Goal: Obtain resource: Obtain resource

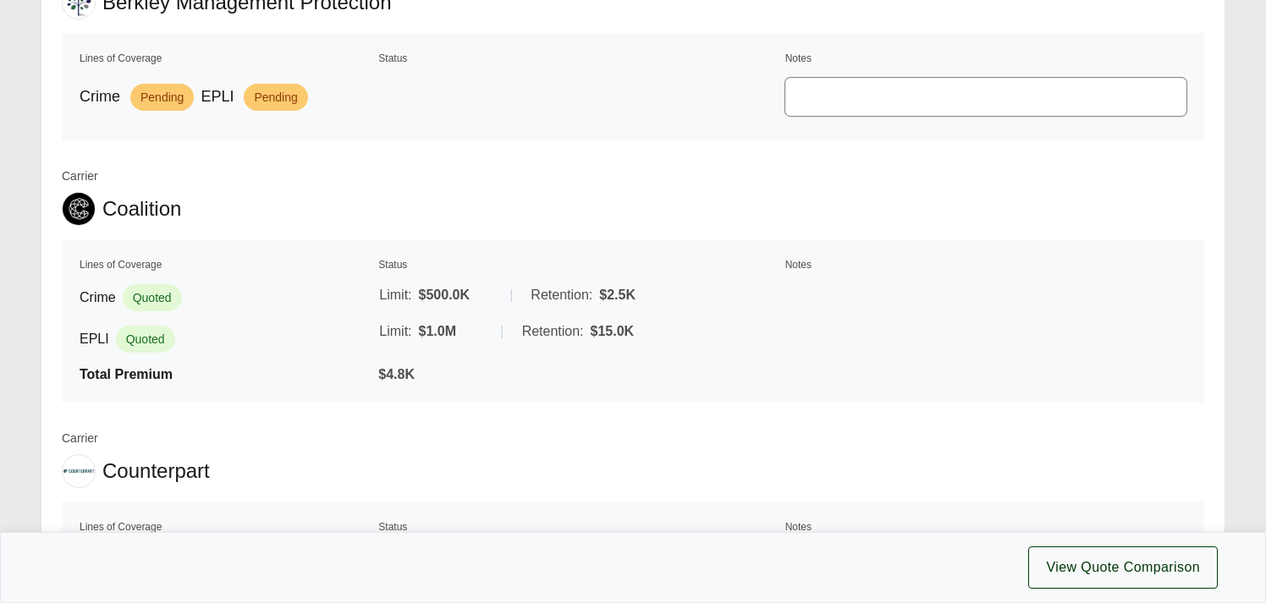
scroll to position [828, 0]
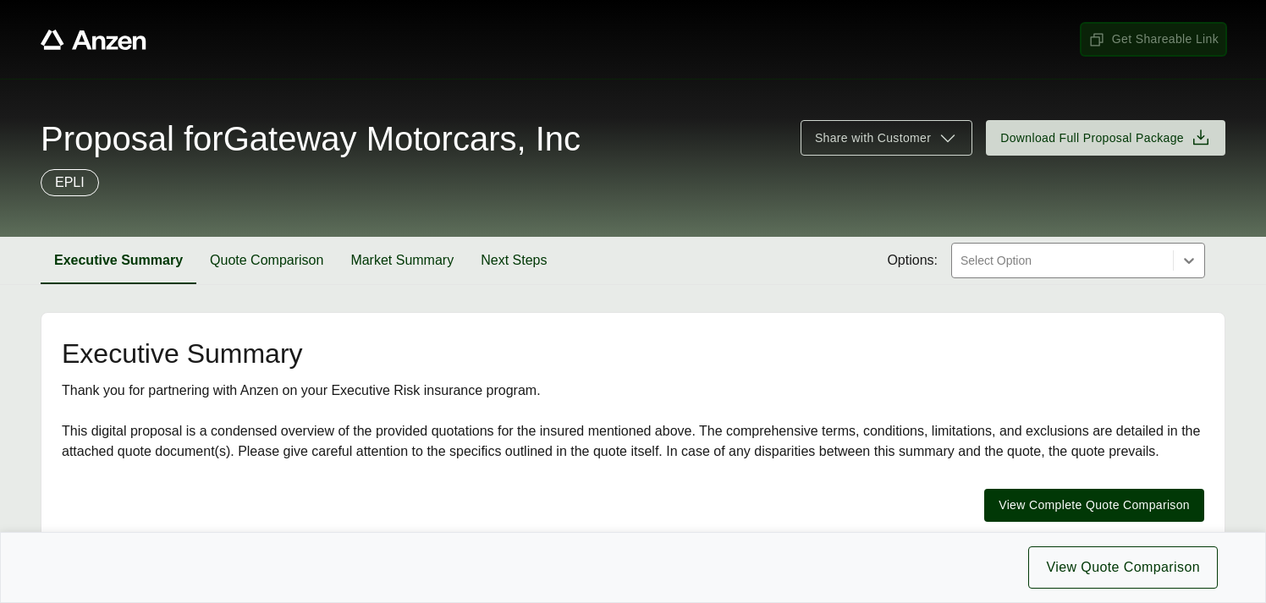
click at [1136, 38] on span "Get Shareable Link" at bounding box center [1153, 39] width 130 height 18
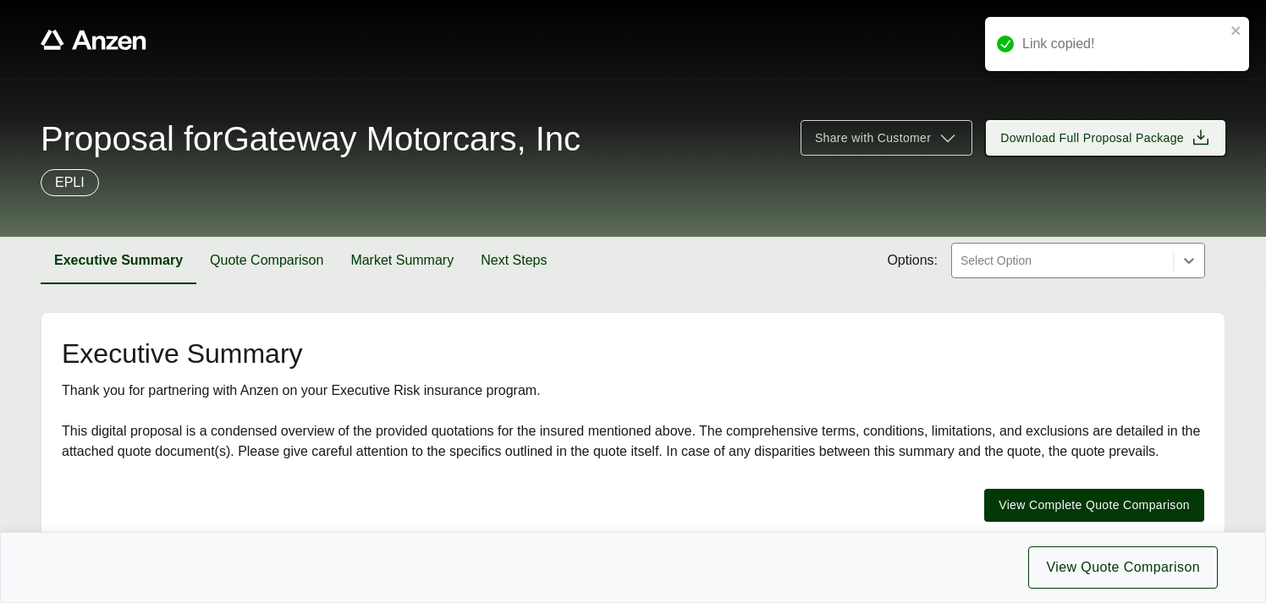
click at [1101, 138] on span "Download Full Proposal Package" at bounding box center [1092, 138] width 184 height 18
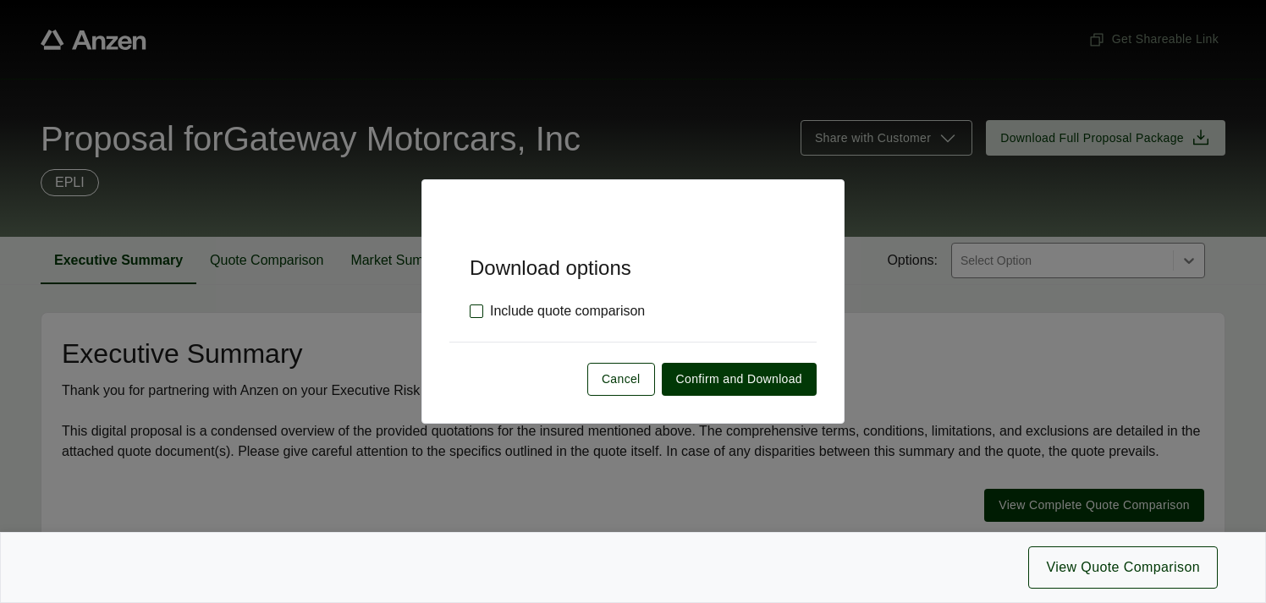
click at [474, 309] on label "Include quote comparison" at bounding box center [557, 311] width 175 height 20
click at [743, 378] on span "Confirm and Download" at bounding box center [739, 380] width 126 height 18
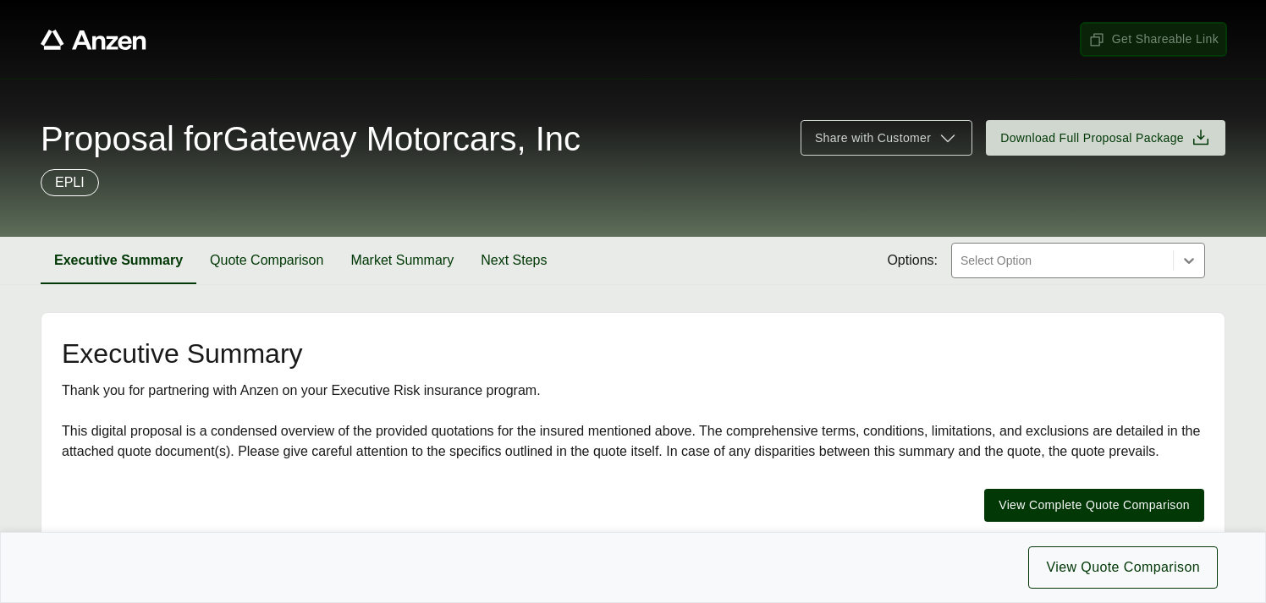
click at [1170, 39] on span "Get Shareable Link" at bounding box center [1153, 39] width 130 height 18
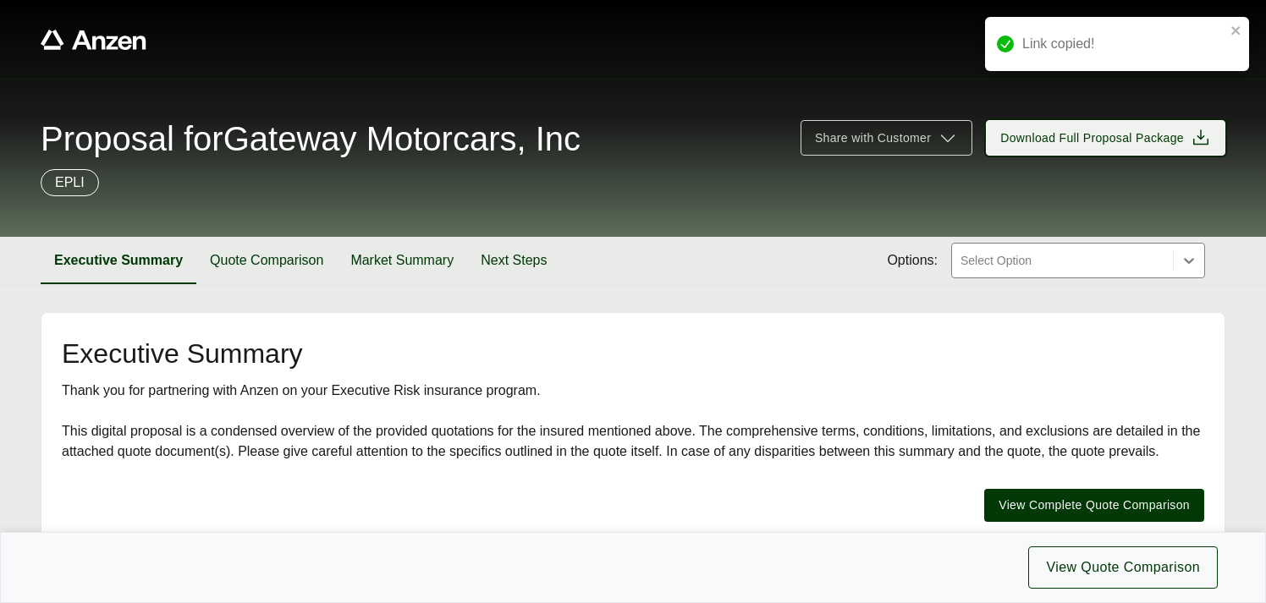
click at [1107, 123] on button "Download Full Proposal Package" at bounding box center [1105, 138] width 239 height 36
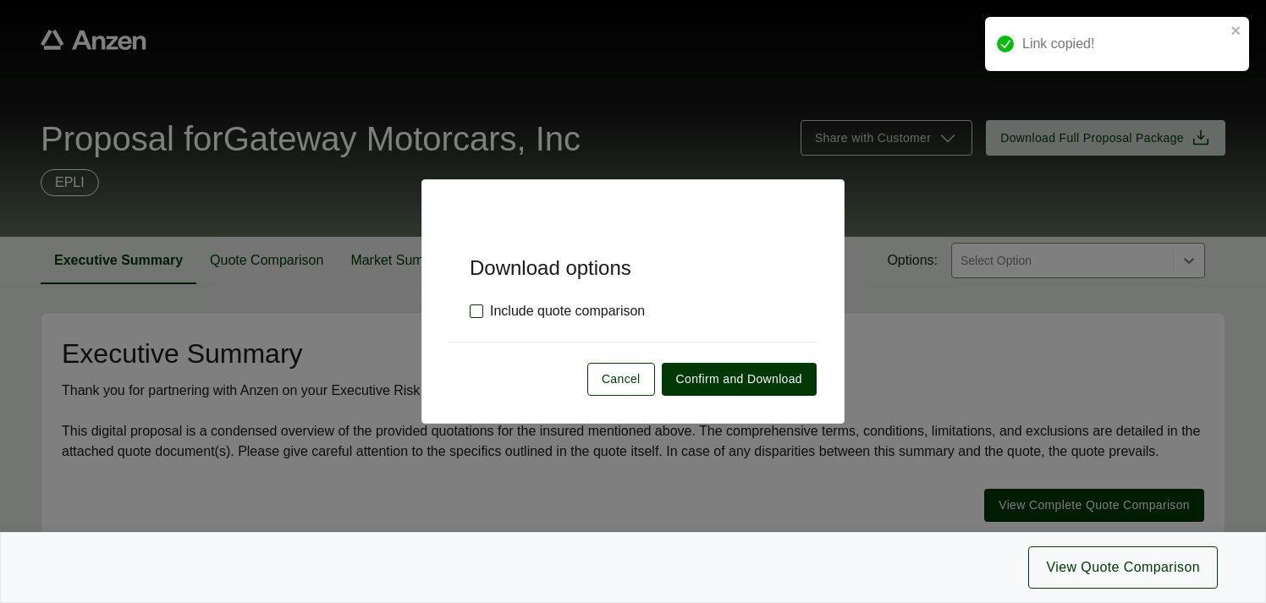
click at [474, 313] on label "Include quote comparison" at bounding box center [557, 311] width 175 height 20
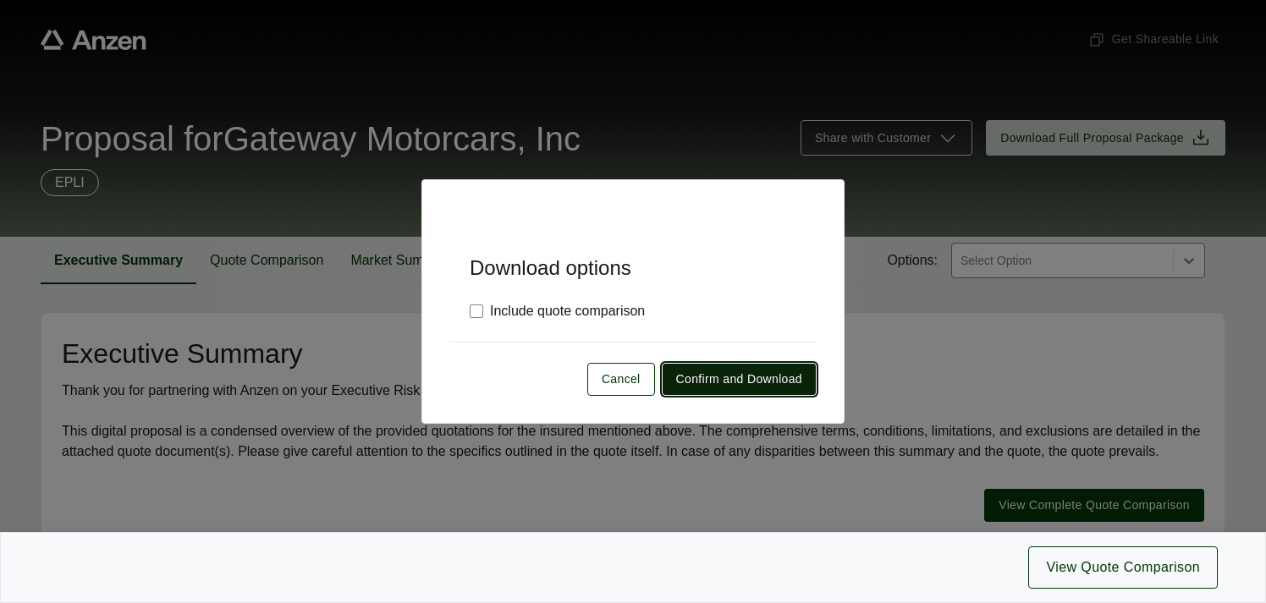
click at [723, 378] on span "Confirm and Download" at bounding box center [739, 380] width 126 height 18
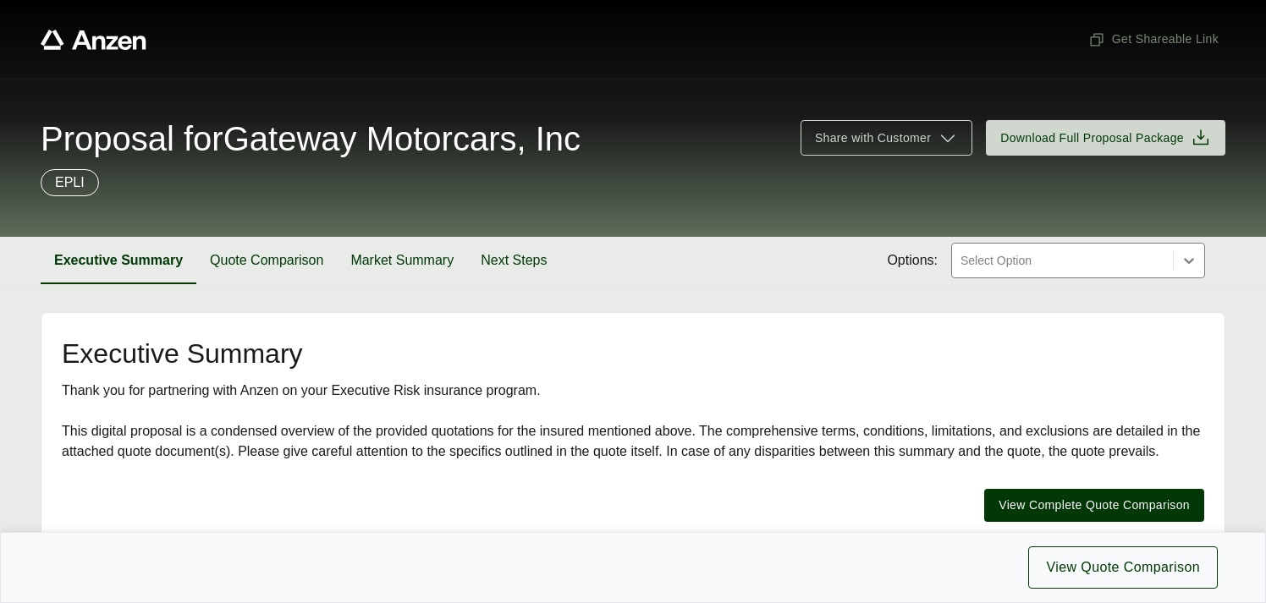
click at [581, 142] on span "Proposal for Gateway Motorcars, Inc" at bounding box center [311, 139] width 540 height 34
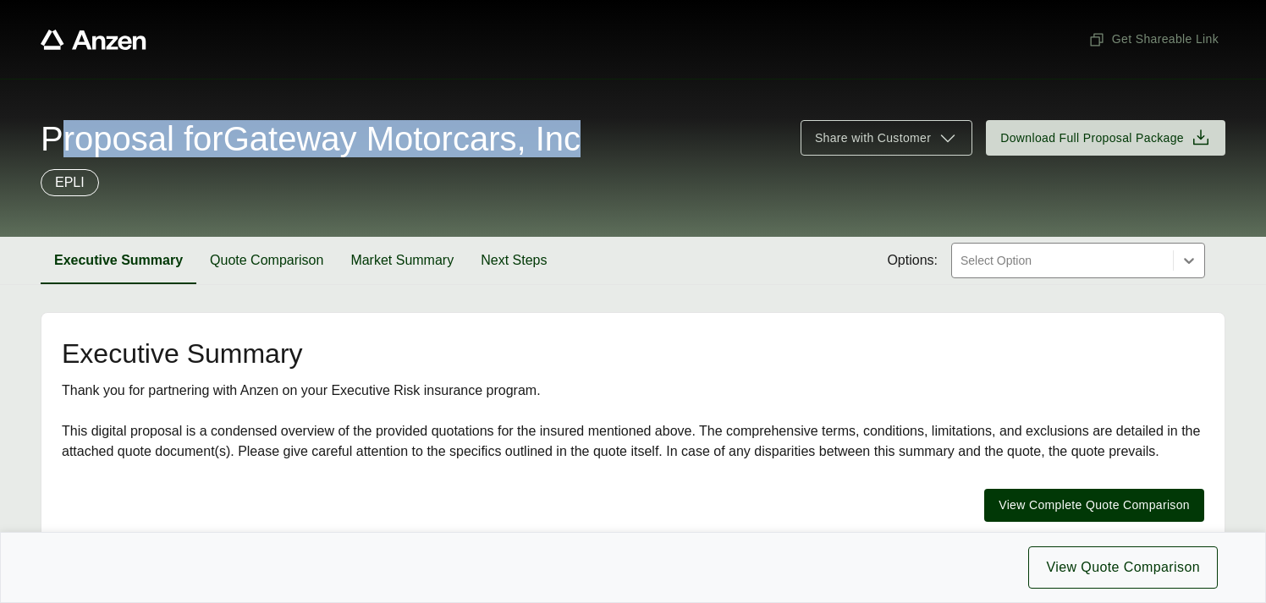
copy span "Proposal for Gateway Motorcars, Inc"
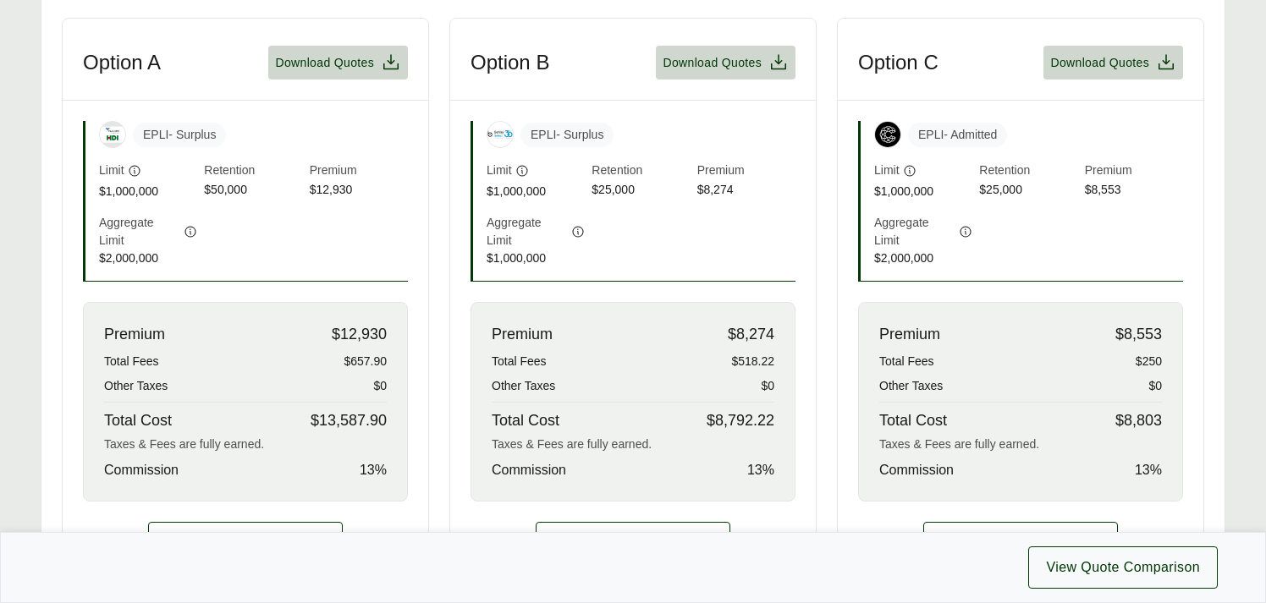
scroll to position [530, 0]
